Goal: Information Seeking & Learning: Find specific fact

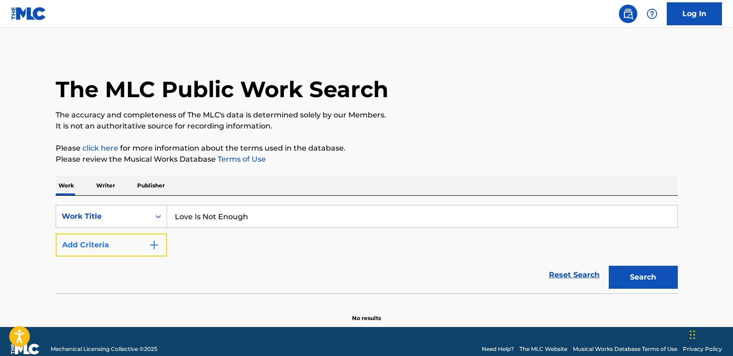
click at [120, 251] on button "Add Criteria" at bounding box center [111, 244] width 111 height 23
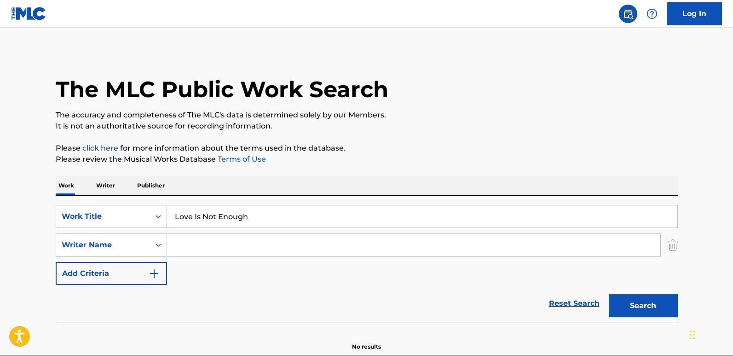
click at [174, 247] on input "Search Form" at bounding box center [413, 245] width 493 height 22
paste input "The Wealthy West"
drag, startPoint x: 185, startPoint y: 238, endPoint x: 170, endPoint y: 239, distance: 15.2
click at [170, 239] on input "The Wealthy West" at bounding box center [413, 245] width 493 height 22
drag, startPoint x: 293, startPoint y: 246, endPoint x: 152, endPoint y: 241, distance: 140.4
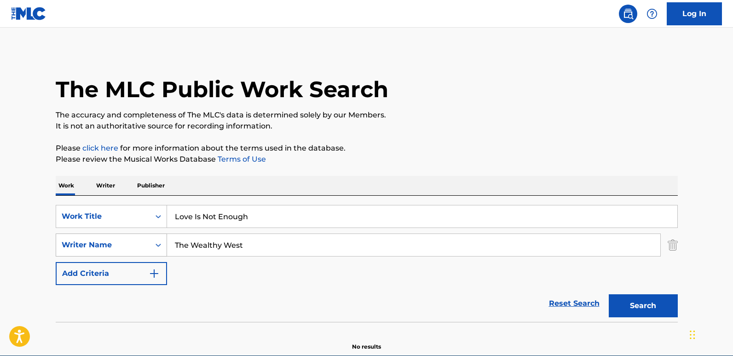
click at [152, 241] on div "SearchWithCriteriabe864ea6-3f7c-4bbb-9693-683c35690a4b Writer Name The Wealthy …" at bounding box center [367, 244] width 622 height 23
type input "The Wealthy West"
click at [641, 303] on button "Search" at bounding box center [642, 305] width 69 height 23
drag, startPoint x: 207, startPoint y: 216, endPoint x: 106, endPoint y: 207, distance: 101.6
click at [106, 207] on div "SearchWithCriteria81fc596b-c3b0-453c-bcaa-3fcb1e229ea8 Work Title Love Is Not E…" at bounding box center [367, 216] width 622 height 23
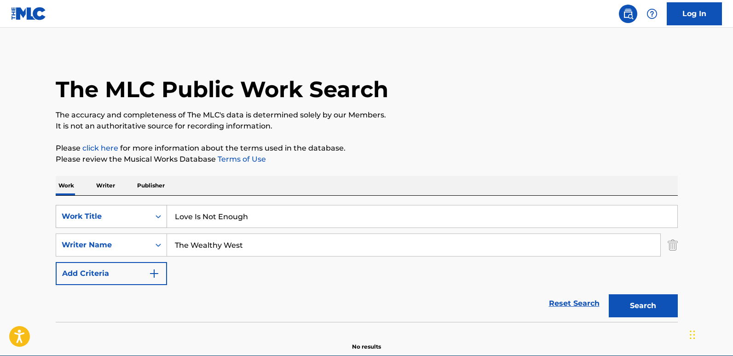
paste input "ive My Life"
type input "Live My Life"
drag, startPoint x: 252, startPoint y: 243, endPoint x: 145, endPoint y: 243, distance: 107.6
click at [145, 243] on div "SearchWithCriteriabe864ea6-3f7c-4bbb-9693-683c35690a4b Writer Name The Wealthy …" at bounding box center [367, 244] width 622 height 23
paste input "[PERSON_NAME]"
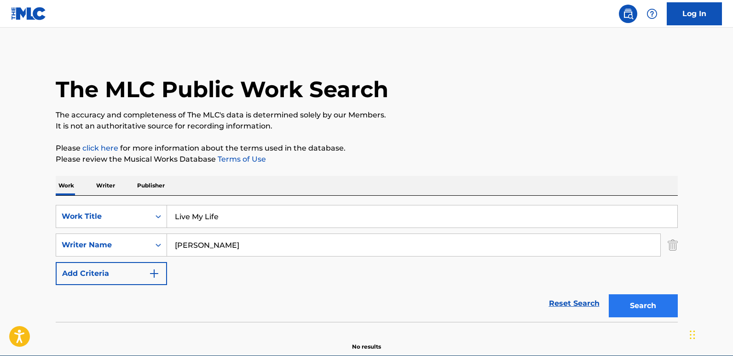
type input "[PERSON_NAME]"
click at [636, 295] on button "Search" at bounding box center [642, 305] width 69 height 23
drag, startPoint x: 231, startPoint y: 218, endPoint x: 107, endPoint y: 218, distance: 124.2
click at [107, 218] on div "SearchWithCriteria81fc596b-c3b0-453c-bcaa-3fcb1e229ea8 Work Title Live My Life" at bounding box center [367, 216] width 622 height 23
paste input "Be Professional"
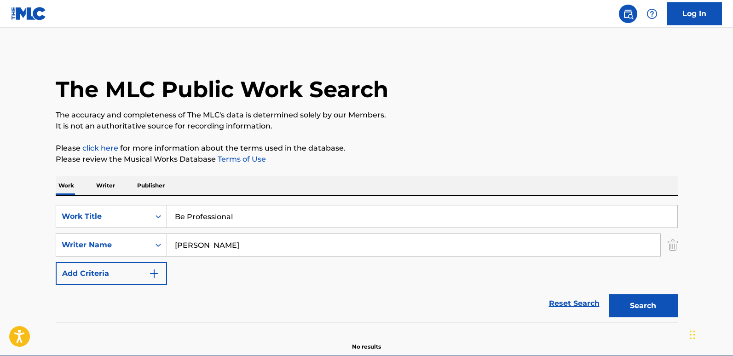
type input "Be Professional"
drag, startPoint x: 276, startPoint y: 246, endPoint x: 126, endPoint y: 246, distance: 149.5
click at [126, 246] on div "SearchWithCriteriabe864ea6-3f7c-4bbb-9693-683c35690a4b Writer Name [PERSON_NAME]" at bounding box center [367, 244] width 622 height 23
paste input "The ACB's"
click at [640, 301] on button "Search" at bounding box center [642, 305] width 69 height 23
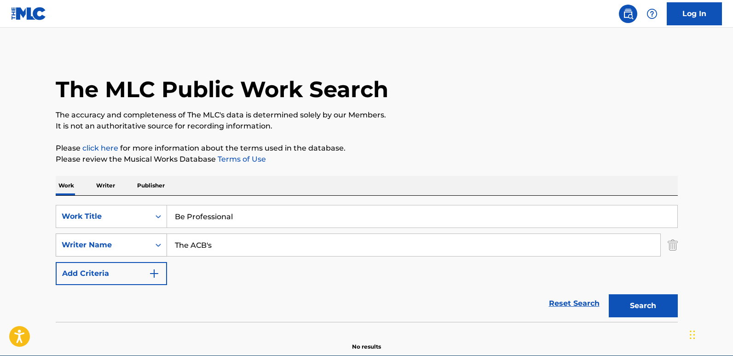
drag, startPoint x: 232, startPoint y: 236, endPoint x: 129, endPoint y: 236, distance: 103.0
click at [129, 236] on div "SearchWithCriteriabe864ea6-3f7c-4bbb-9693-683c35690a4b Writer Name The ACB's" at bounding box center [367, 244] width 622 height 23
paste input "[PERSON_NAME]"
click at [608, 294] on button "Search" at bounding box center [642, 305] width 69 height 23
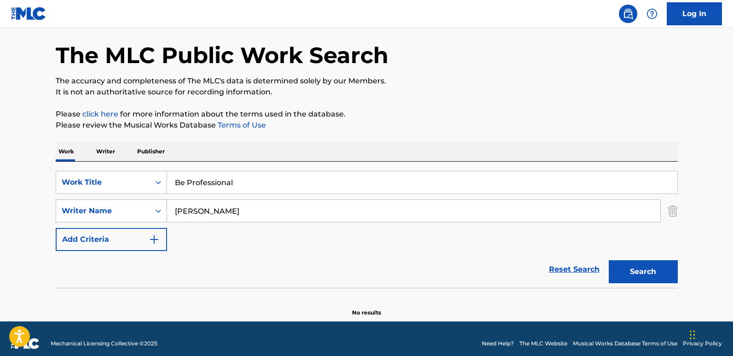
scroll to position [44, 0]
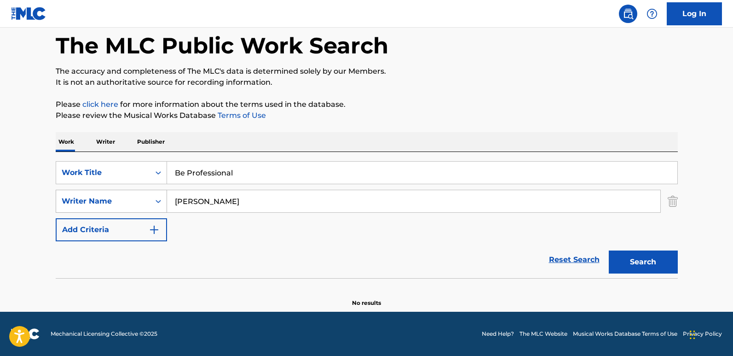
drag, startPoint x: 223, startPoint y: 202, endPoint x: 67, endPoint y: 202, distance: 155.9
click at [67, 202] on div "SearchWithCriteriabe864ea6-3f7c-4bbb-9693-683c35690a4b Writer Name [PERSON_NAME]" at bounding box center [367, 200] width 622 height 23
type input "[PERSON_NAME]"
click at [608, 250] on button "Search" at bounding box center [642, 261] width 69 height 23
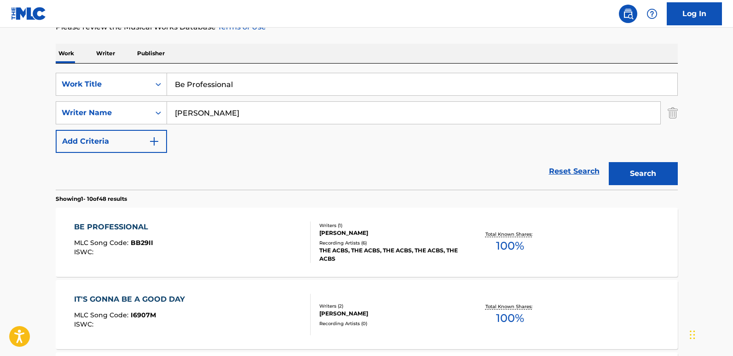
scroll to position [136, 0]
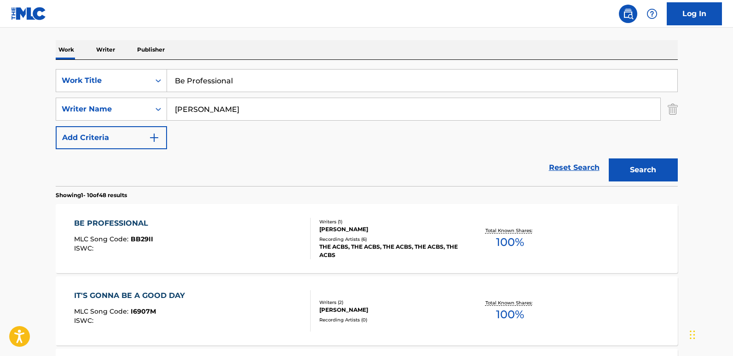
click at [119, 226] on div "BE PROFESSIONAL" at bounding box center [113, 223] width 79 height 11
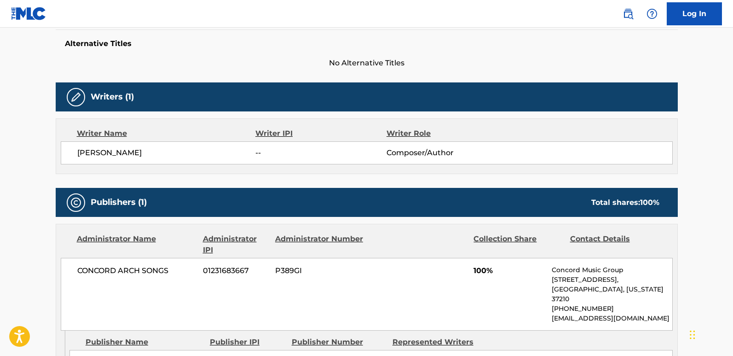
scroll to position [230, 0]
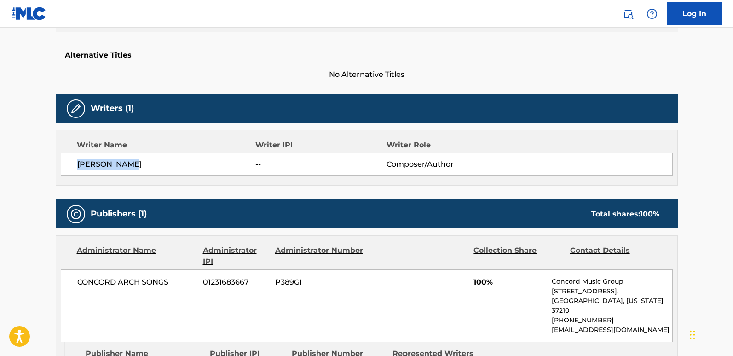
drag, startPoint x: 93, startPoint y: 165, endPoint x: 169, endPoint y: 171, distance: 75.7
click at [164, 165] on div "[PERSON_NAME] -- Composer/Author" at bounding box center [367, 164] width 612 height 23
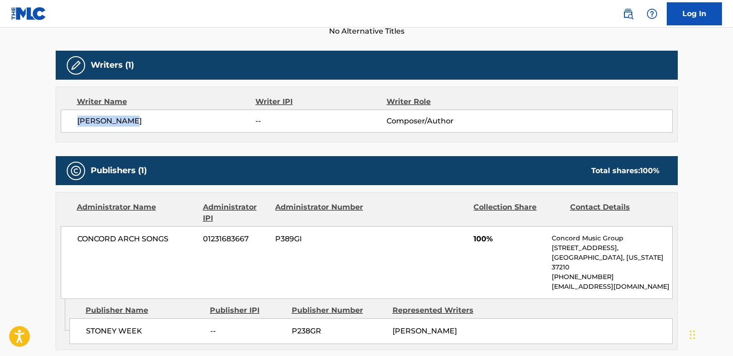
scroll to position [322, 0]
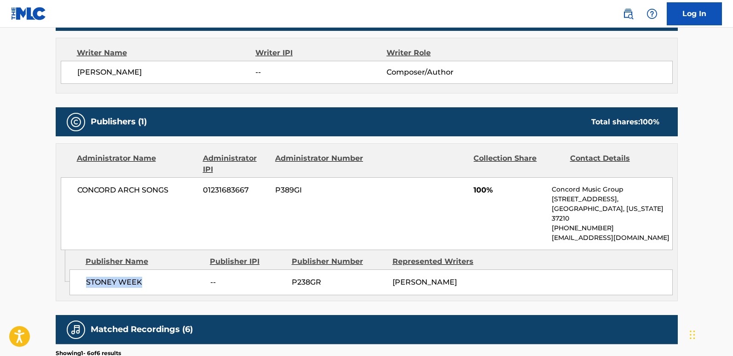
drag, startPoint x: 80, startPoint y: 274, endPoint x: 150, endPoint y: 272, distance: 70.9
click at [150, 272] on div "STONEY WEEK -- P238GR [PERSON_NAME]" at bounding box center [370, 282] width 603 height 26
copy span "STONEY WEEK"
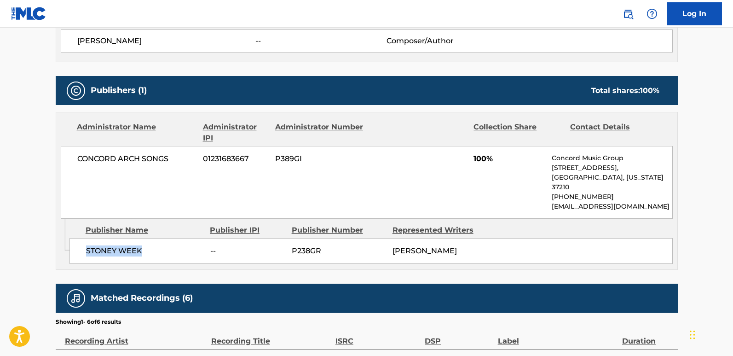
scroll to position [368, 0]
